Goal: Information Seeking & Learning: Check status

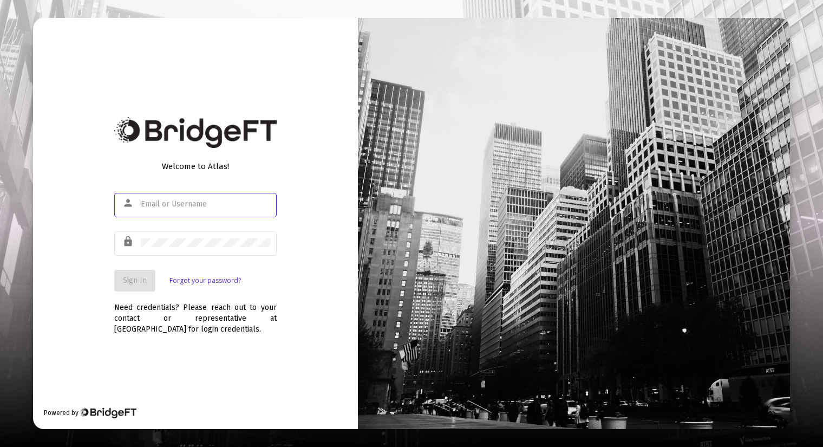
type input "[PERSON_NAME][EMAIL_ADDRESS][DOMAIN_NAME]"
click at [136, 286] on button "Sign In" at bounding box center [134, 281] width 41 height 22
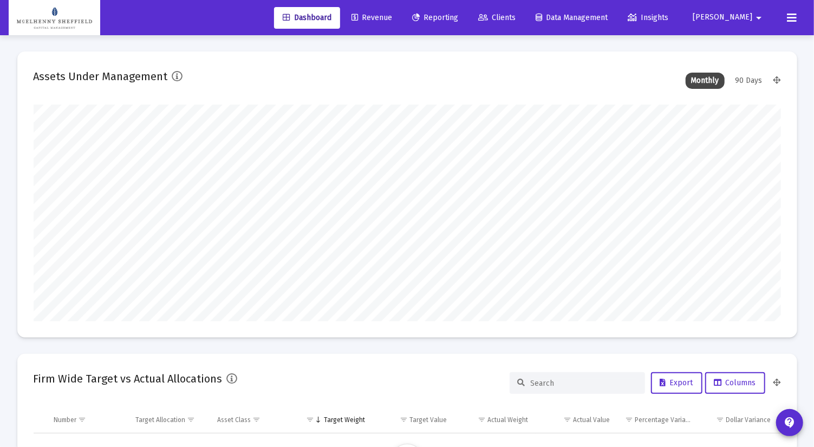
type input "[DATE]"
click at [458, 17] on span "Reporting" at bounding box center [435, 17] width 46 height 9
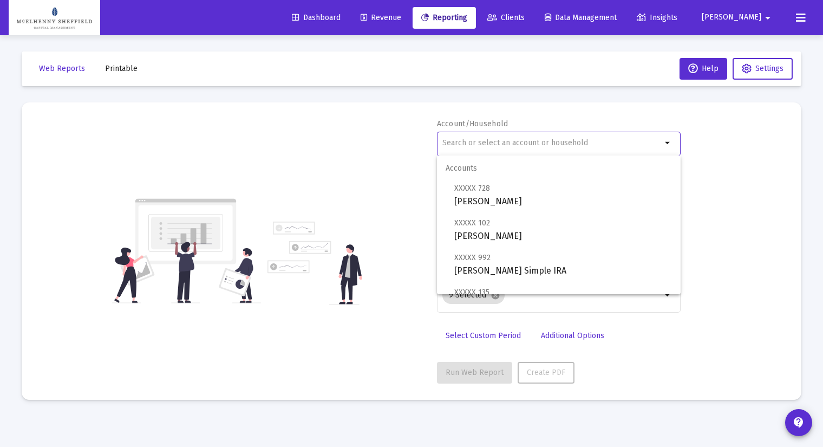
click at [465, 140] on input "text" at bounding box center [551, 143] width 219 height 9
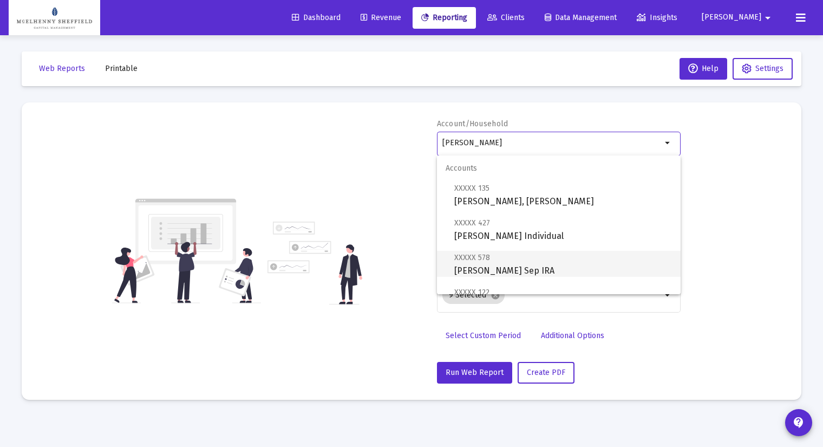
click at [521, 263] on span "XXXXX 578 [PERSON_NAME] Sep IRA" at bounding box center [563, 264] width 218 height 27
type input "[PERSON_NAME] Sep IRA"
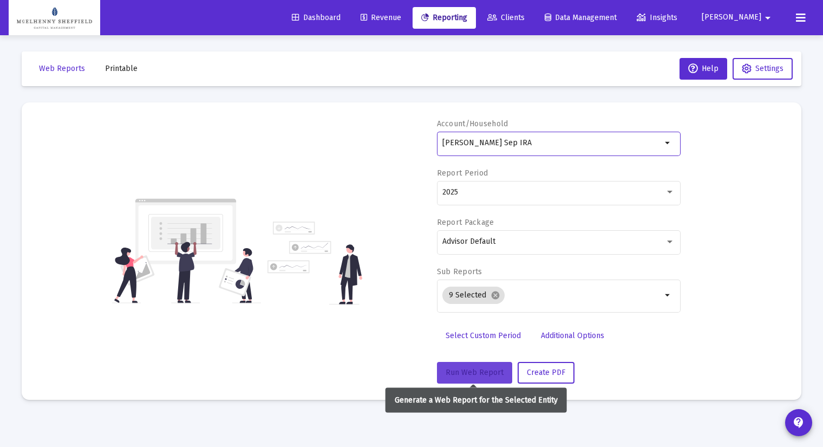
click at [469, 369] on span "Run Web Report" at bounding box center [475, 372] width 58 height 9
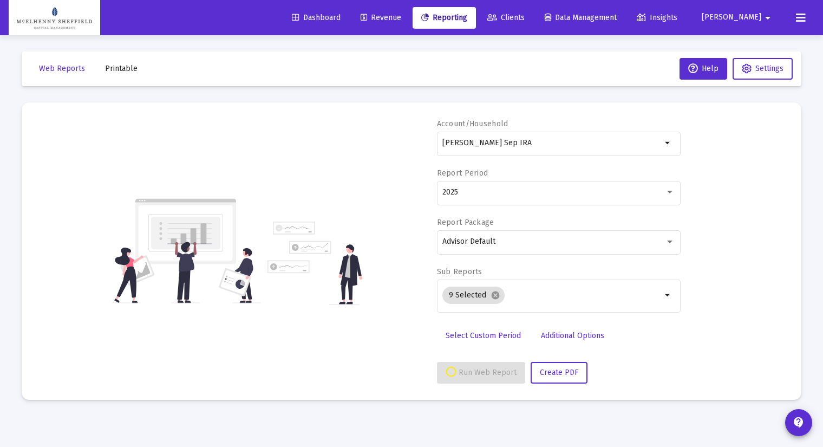
select select "View all"
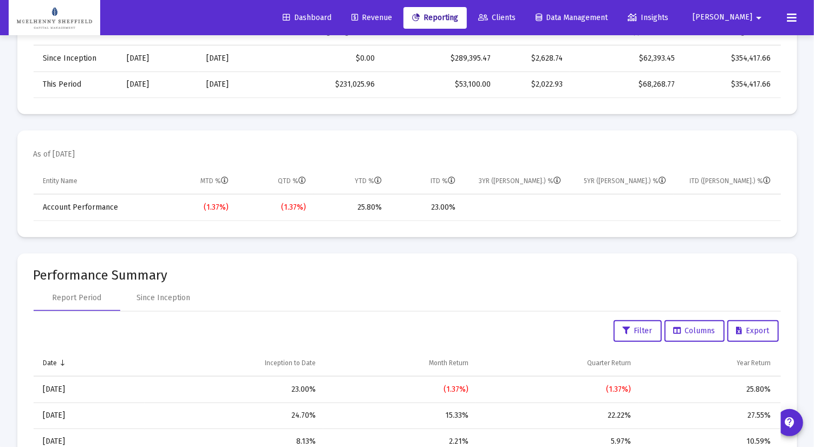
scroll to position [481, 0]
